Goal: Check status: Check status

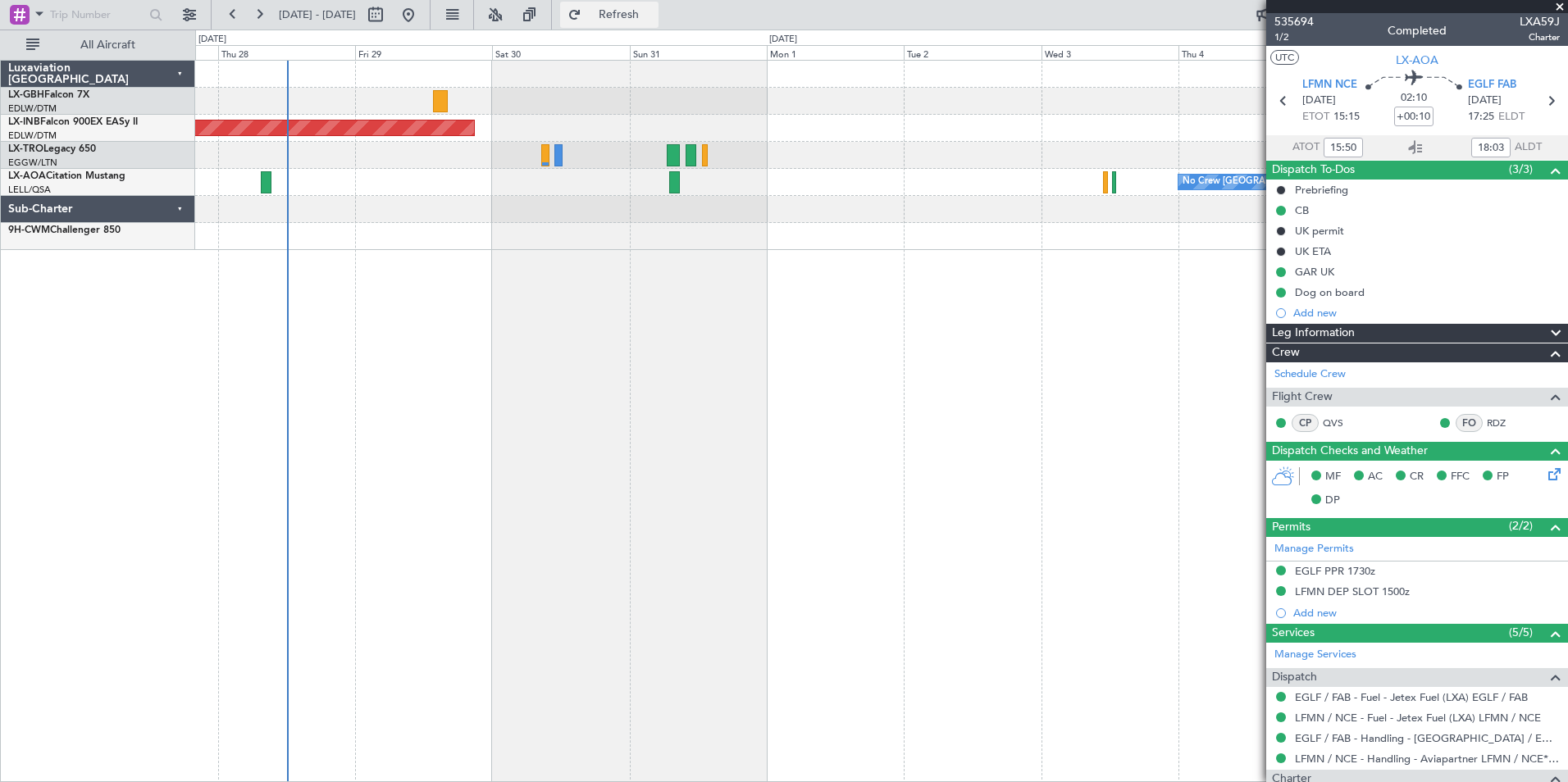
click at [654, 16] on span "Refresh" at bounding box center [619, 15] width 69 height 11
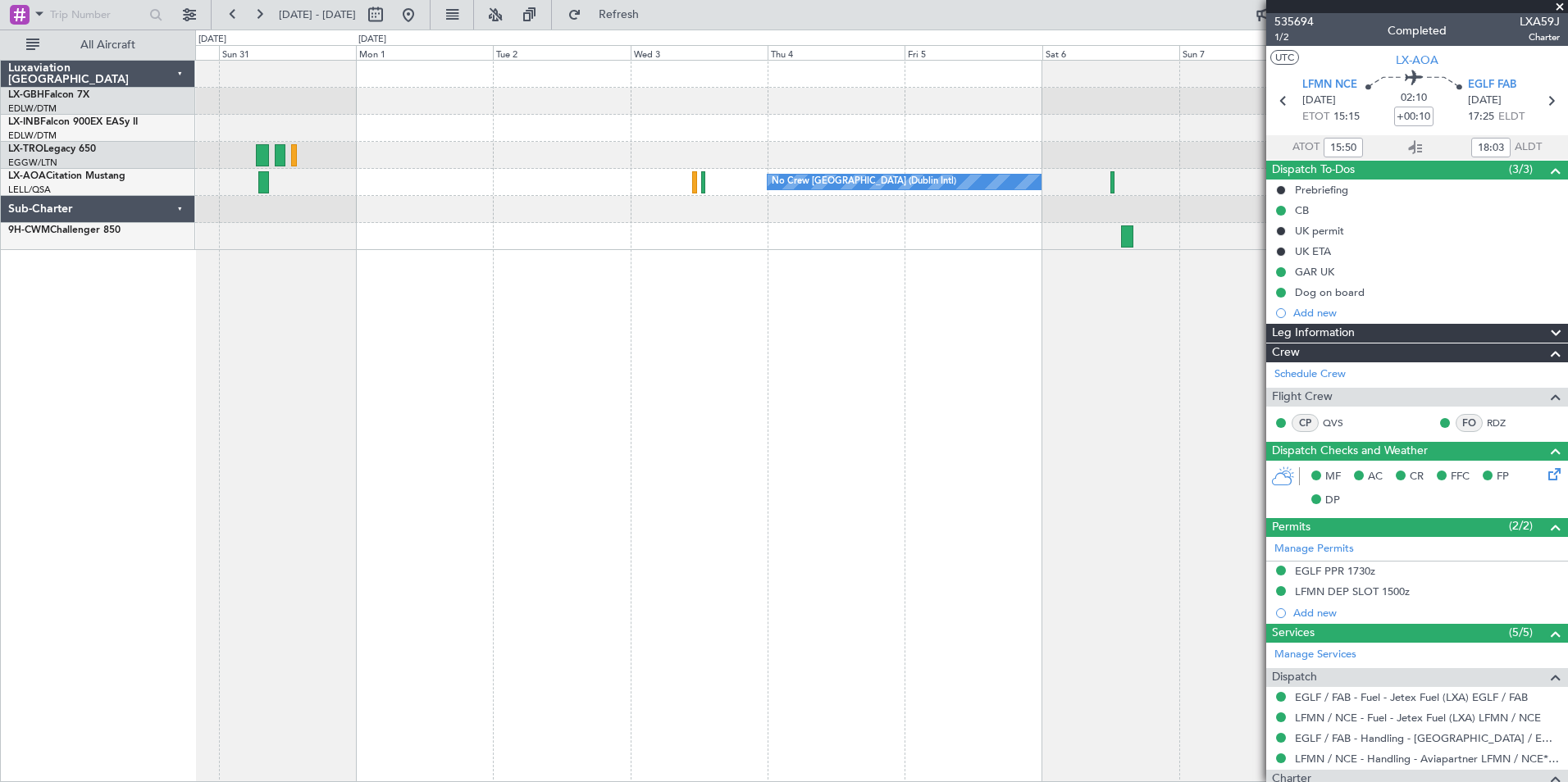
click at [294, 351] on div "Unplanned Maint [GEOGRAPHIC_DATA] (Al Maktoum Intl) Planned [GEOGRAPHIC_DATA] N…" at bounding box center [881, 421] width 1373 height 723
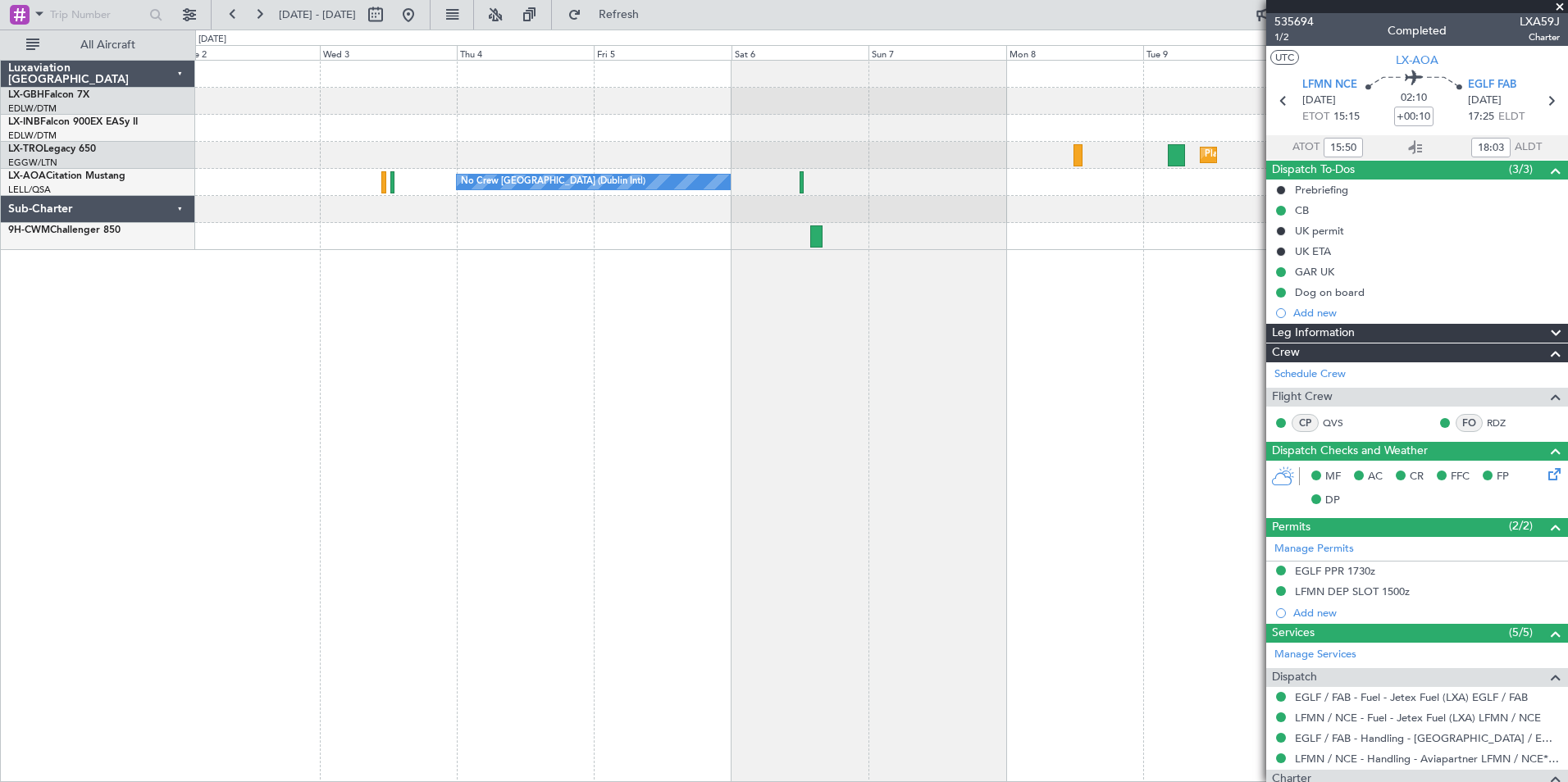
click at [407, 333] on div "Planned Maint Dusseldorf No Crew [GEOGRAPHIC_DATA] (Dublin Intl) No Crew Sabade…" at bounding box center [881, 421] width 1373 height 723
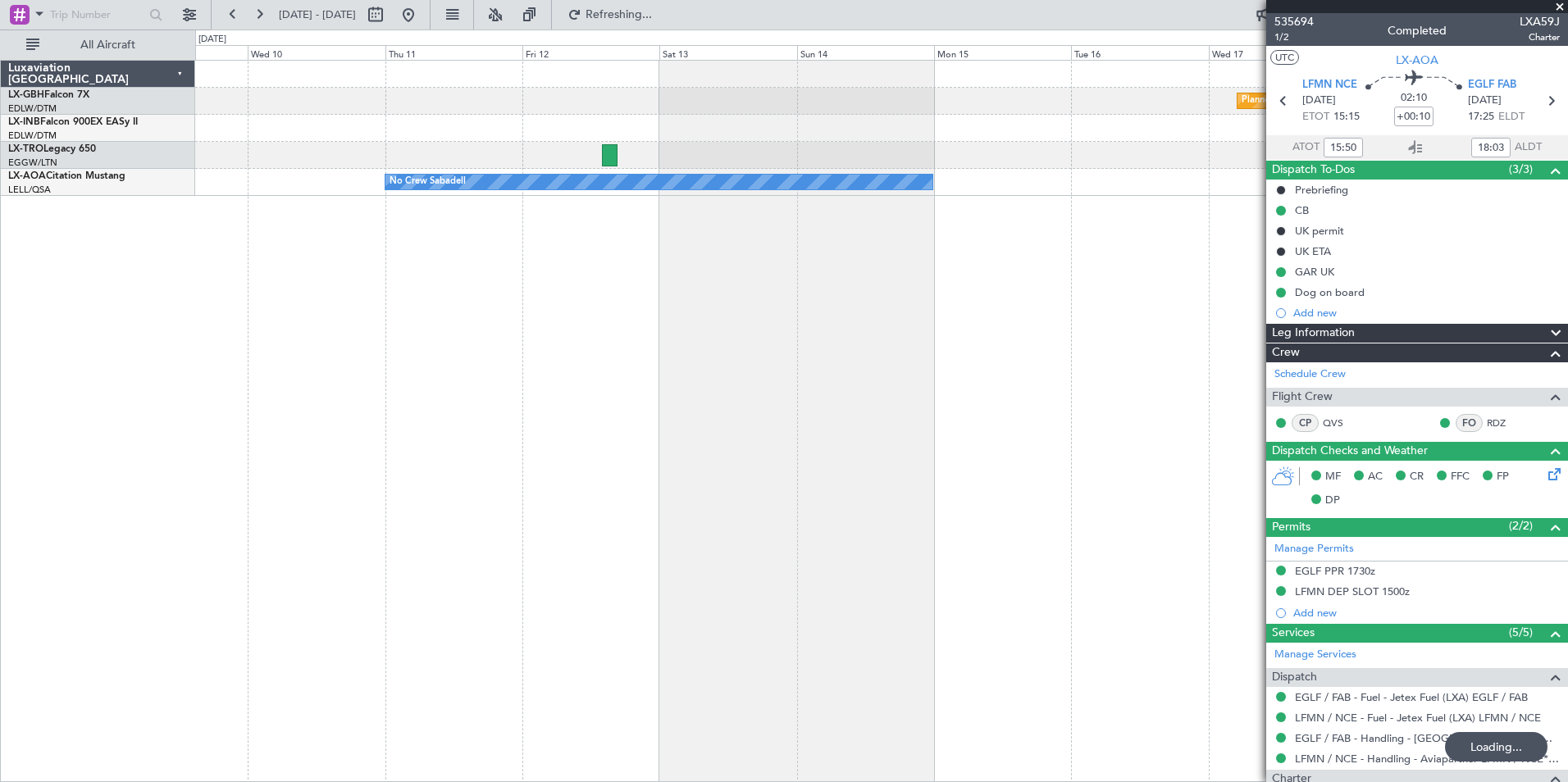
click at [268, 349] on div "Planned Maint Nurnberg Planned [GEOGRAPHIC_DATA] No Crew Sabadell" at bounding box center [881, 421] width 1373 height 723
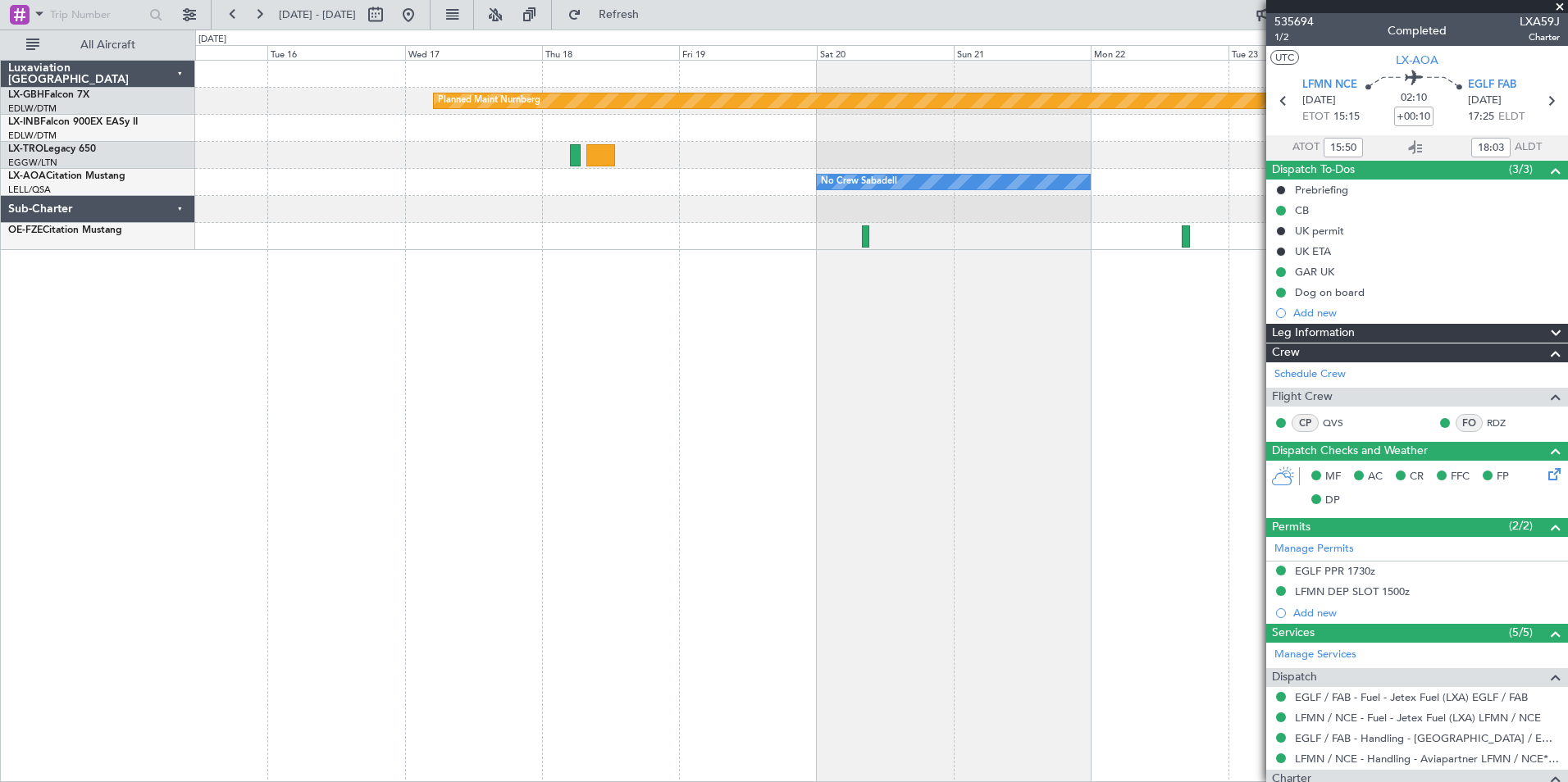
click at [692, 352] on div "Planned Maint Nurnberg No Crew Sabadell No Crew Sabadell" at bounding box center [881, 421] width 1373 height 723
click at [422, 18] on button at bounding box center [409, 15] width 26 height 26
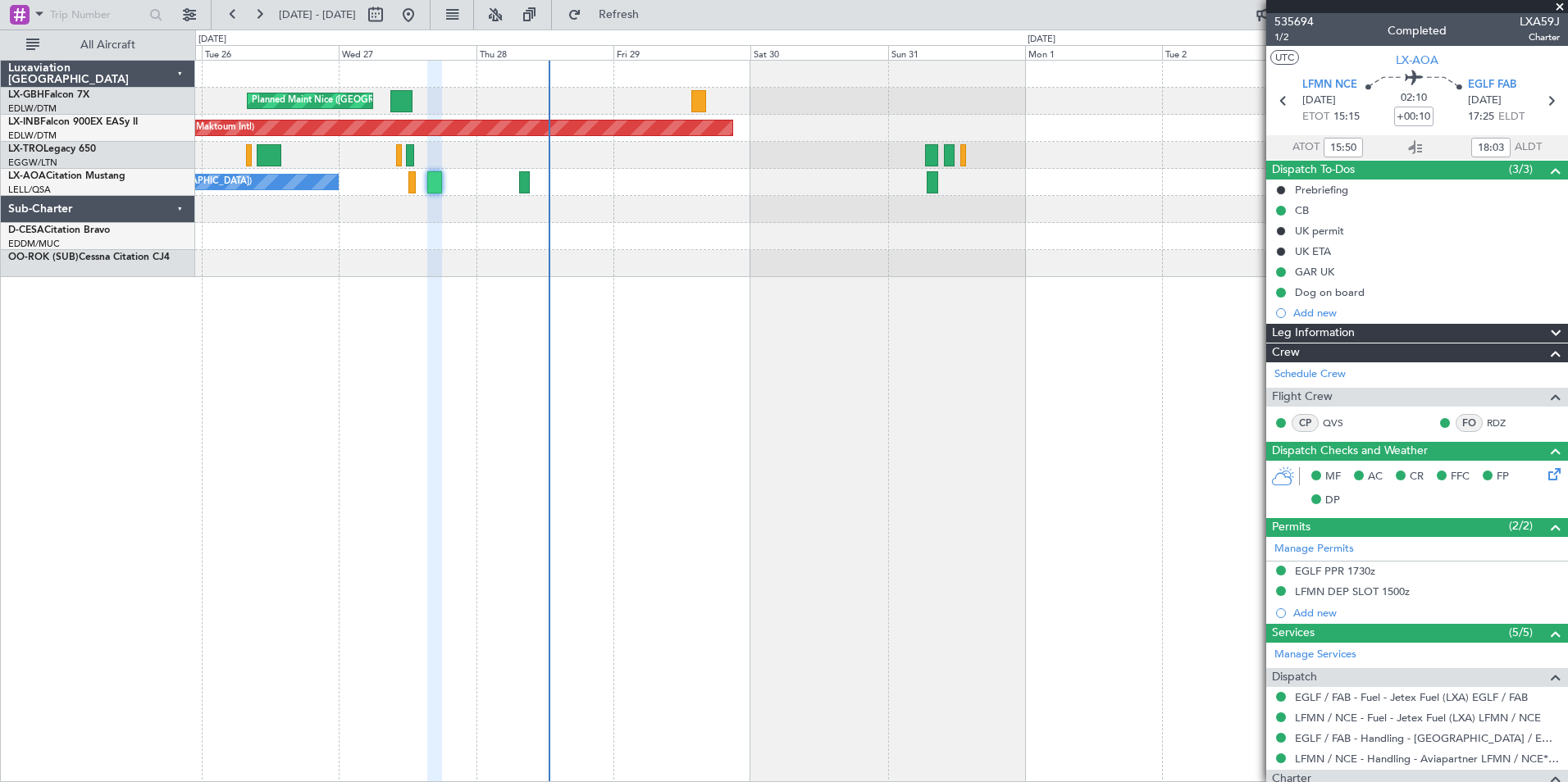
click at [769, 274] on div "Planned Maint Nice ([GEOGRAPHIC_DATA]) Unplanned Maint [GEOGRAPHIC_DATA] (Al Ma…" at bounding box center [881, 169] width 1373 height 217
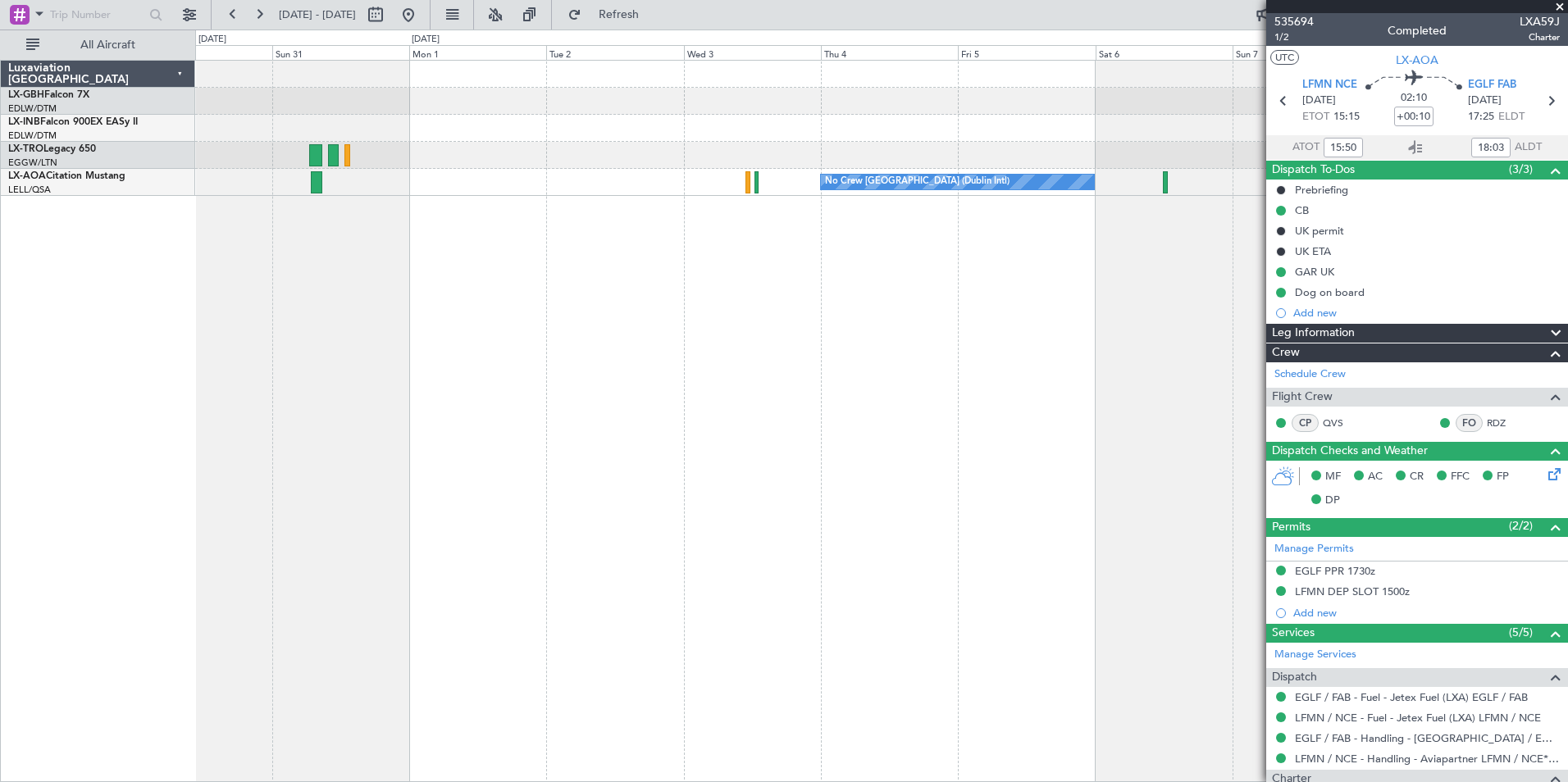
click at [416, 234] on div "Unplanned Maint [GEOGRAPHIC_DATA] (Al Maktoum Intl) Planned [GEOGRAPHIC_DATA] N…" at bounding box center [881, 421] width 1373 height 723
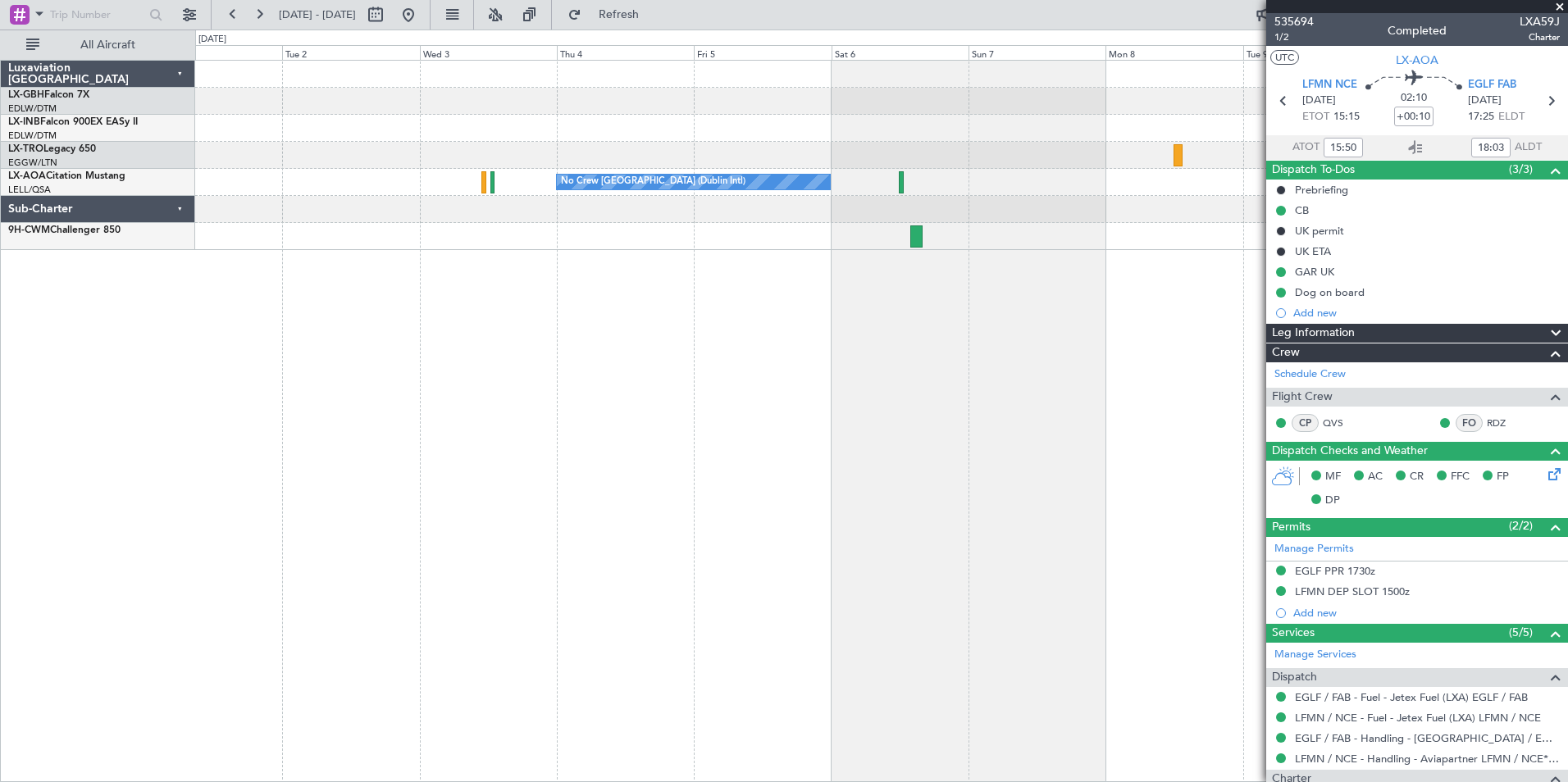
click at [762, 274] on div "Unplanned Maint [GEOGRAPHIC_DATA] (Al Maktoum Intl) Planned [GEOGRAPHIC_DATA] N…" at bounding box center [881, 421] width 1373 height 723
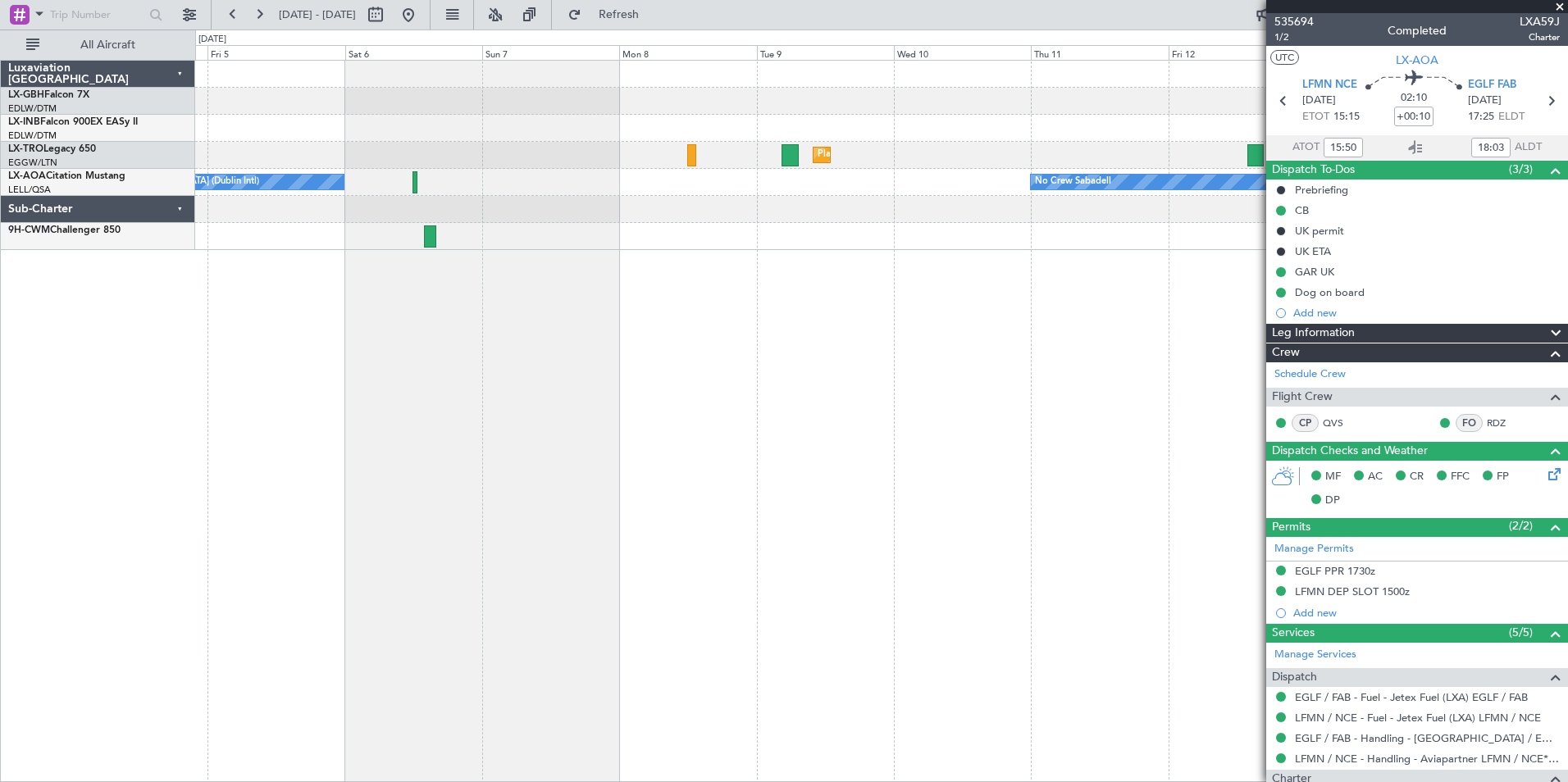
click at [653, 287] on div "Planned Maint Nurnberg Planned [GEOGRAPHIC_DATA] No Crew [GEOGRAPHIC_DATA] (Dub…" at bounding box center [881, 421] width 1373 height 723
